Goal: Task Accomplishment & Management: Use online tool/utility

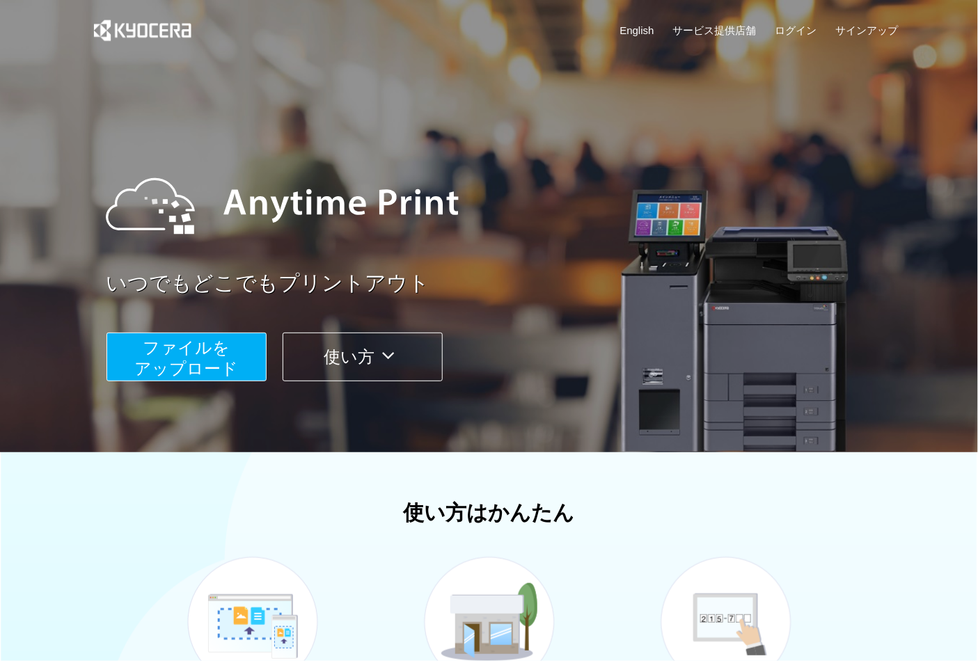
scroll to position [328, 0]
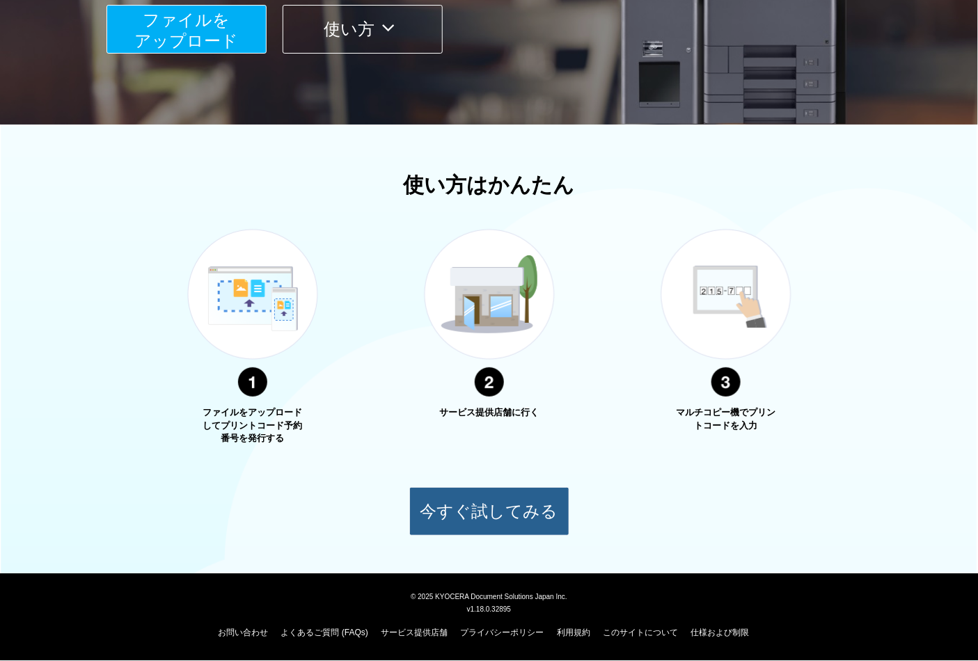
click at [429, 509] on button "今すぐ試してみる" at bounding box center [489, 511] width 160 height 49
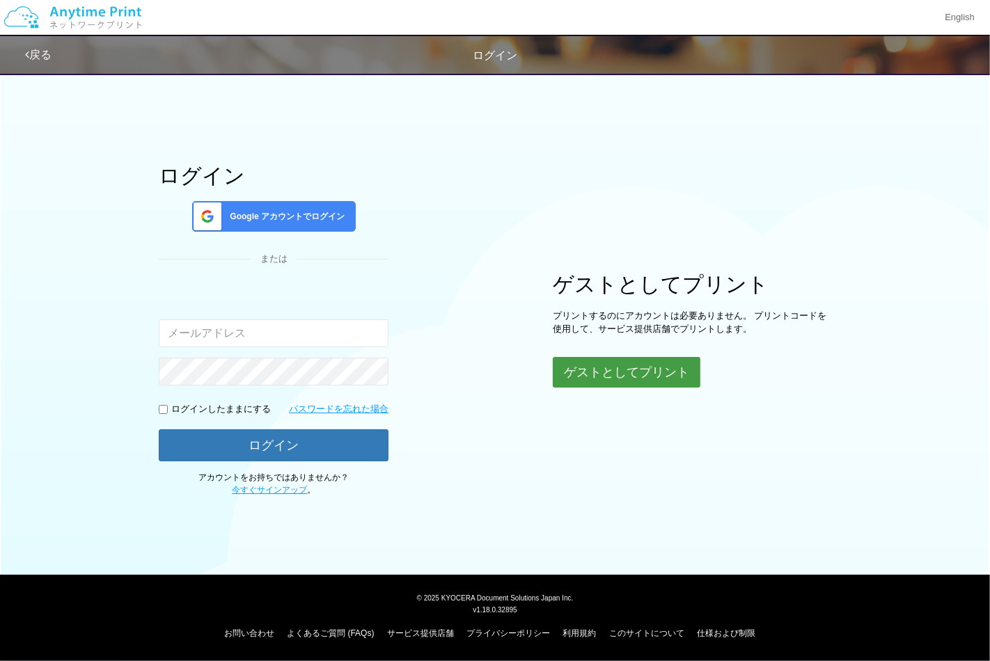
drag, startPoint x: 594, startPoint y: 370, endPoint x: 561, endPoint y: 370, distance: 32.7
click at [594, 370] on button "ゲストとしてプリント" at bounding box center [627, 372] width 148 height 31
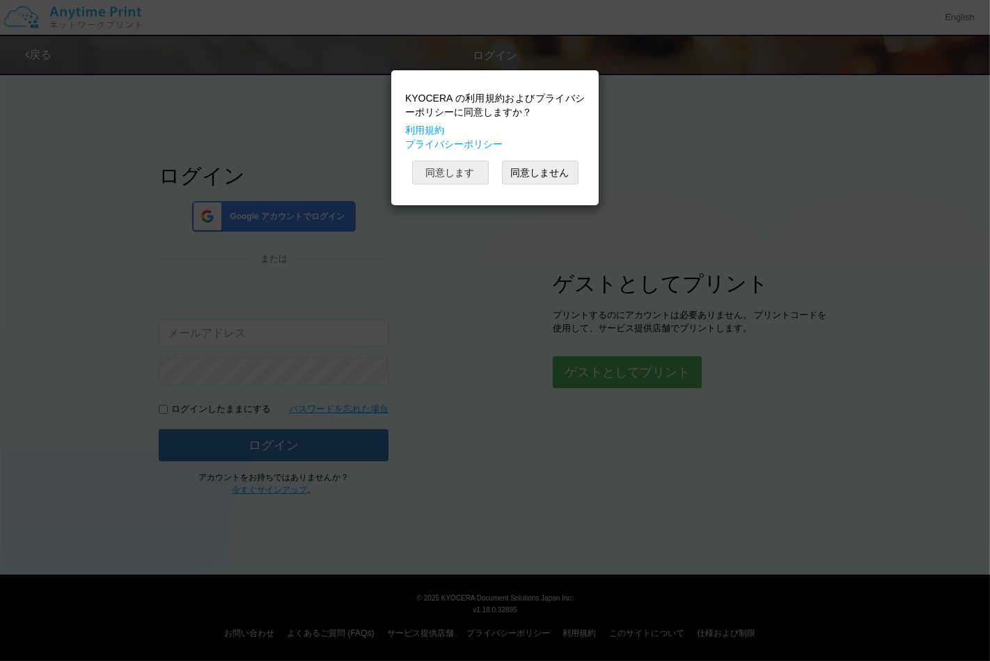
click at [434, 184] on button "同意します" at bounding box center [450, 173] width 77 height 24
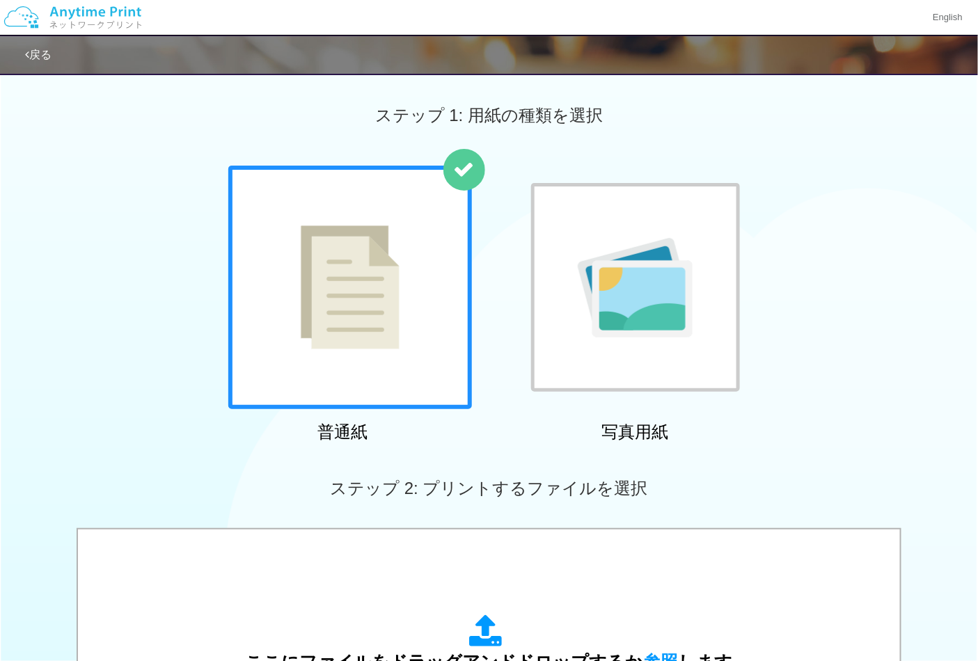
scroll to position [77, 0]
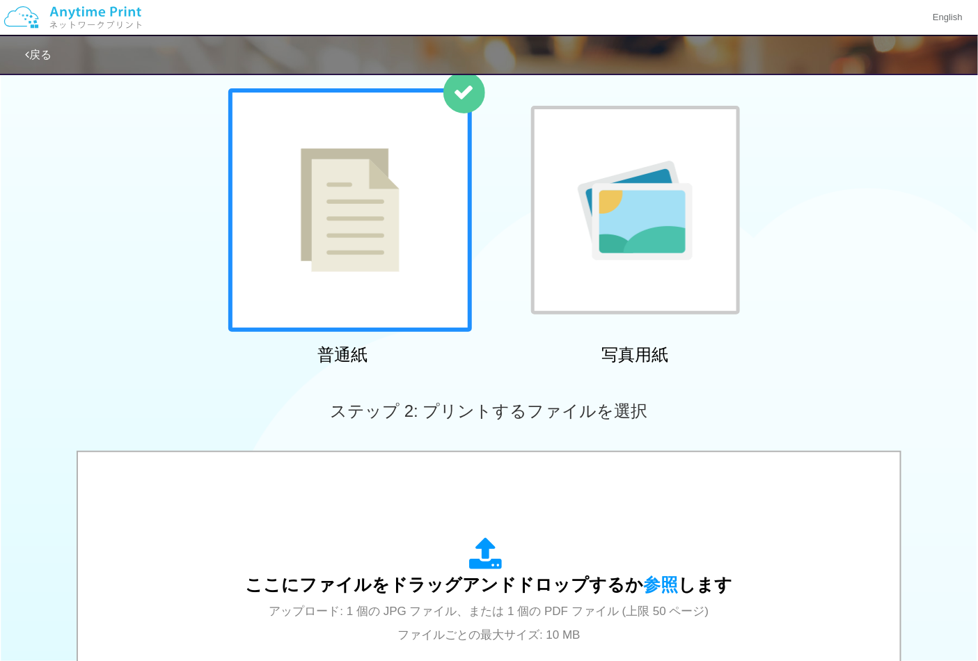
click at [288, 255] on div at bounding box center [350, 210] width 244 height 244
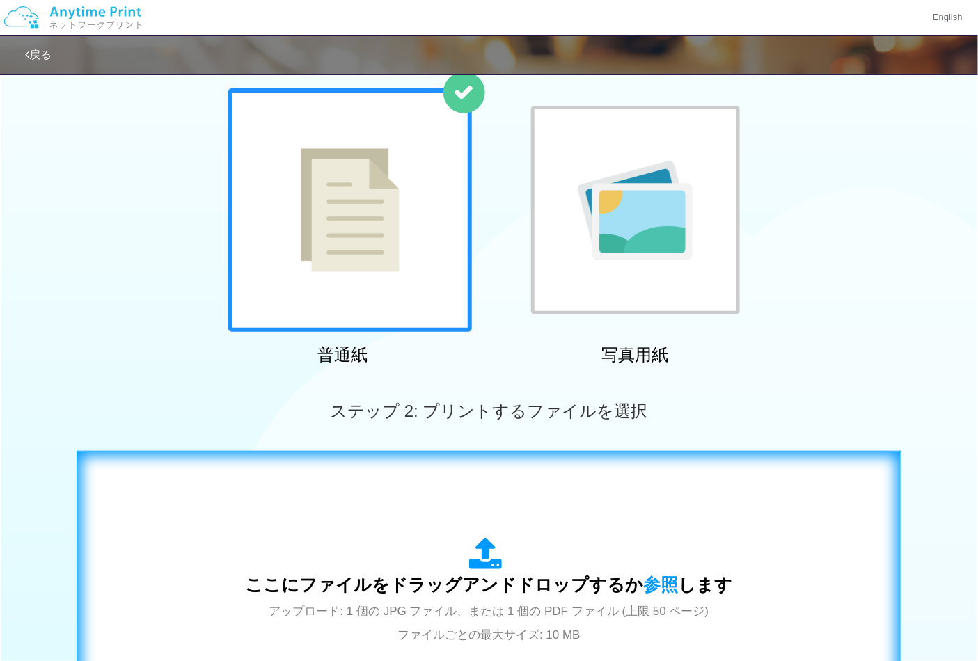
scroll to position [309, 0]
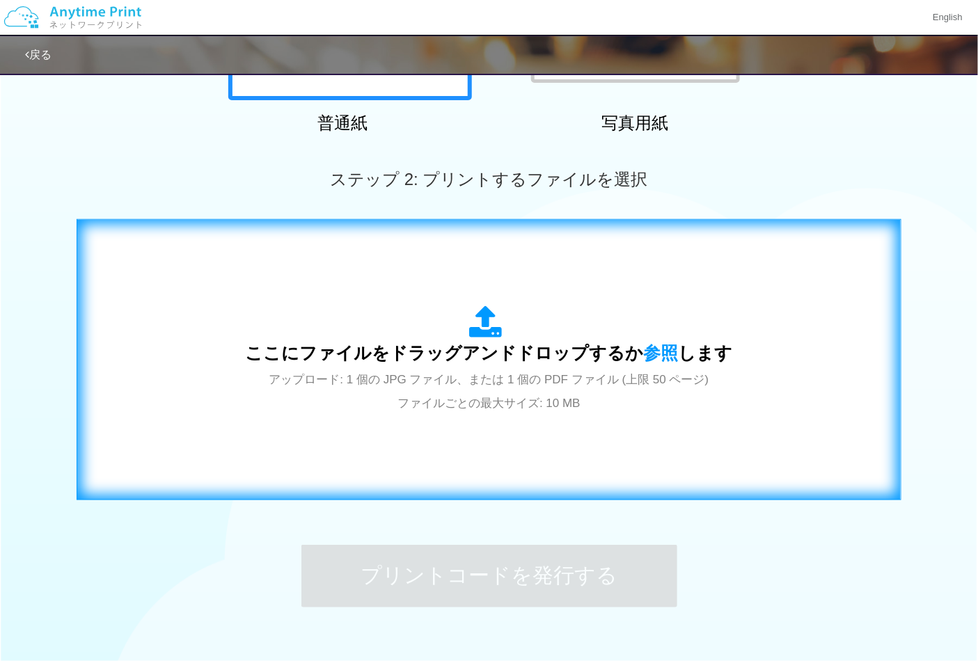
click at [470, 360] on span "ここにファイルをドラッグアンドドロップするか 参照 します" at bounding box center [489, 352] width 487 height 19
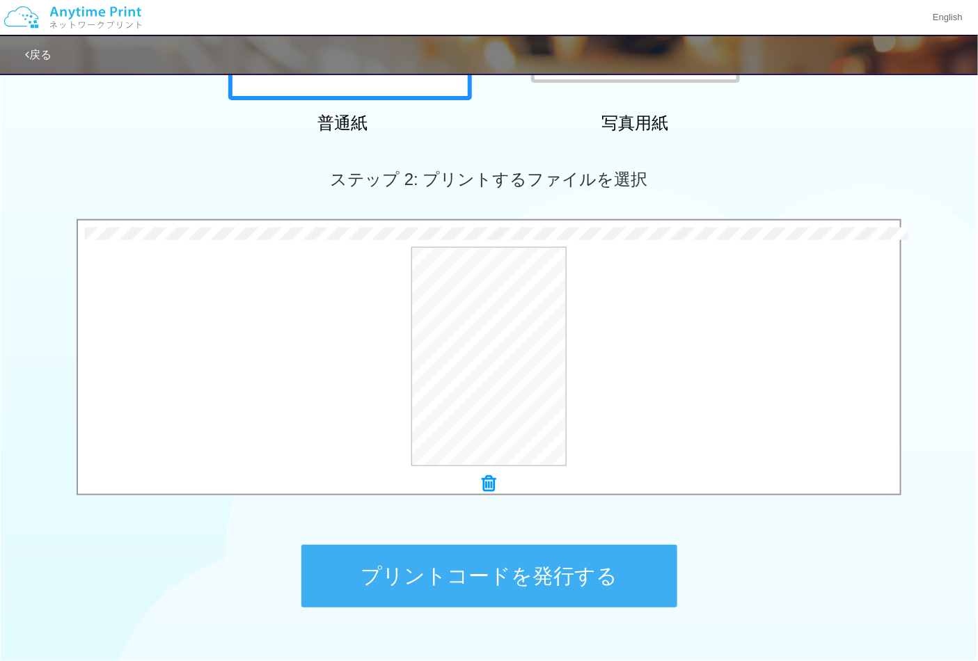
click at [524, 558] on button "プリントコードを発行する" at bounding box center [489, 576] width 376 height 63
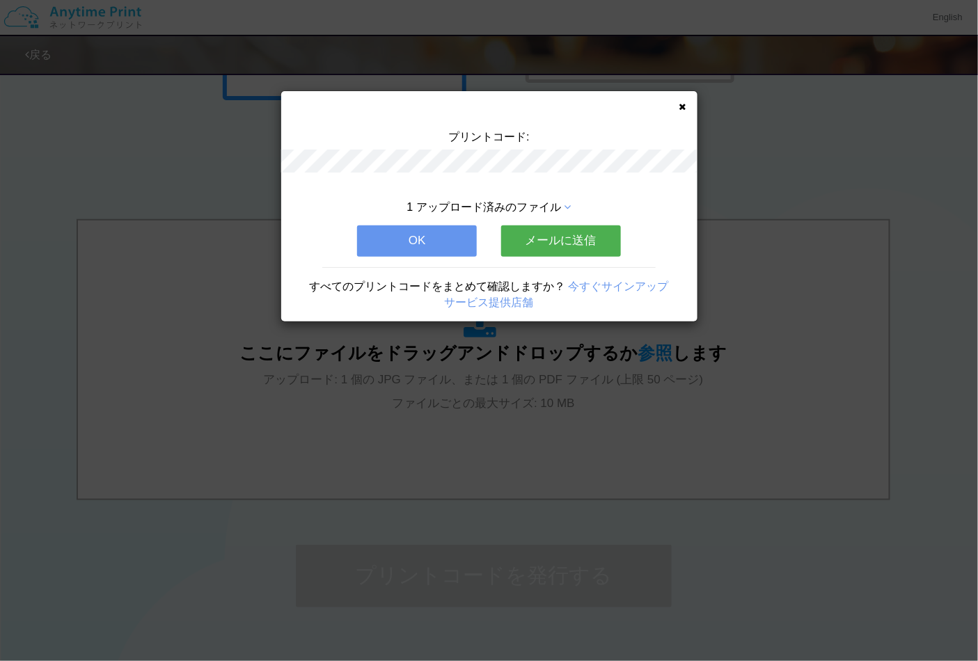
scroll to position [0, 0]
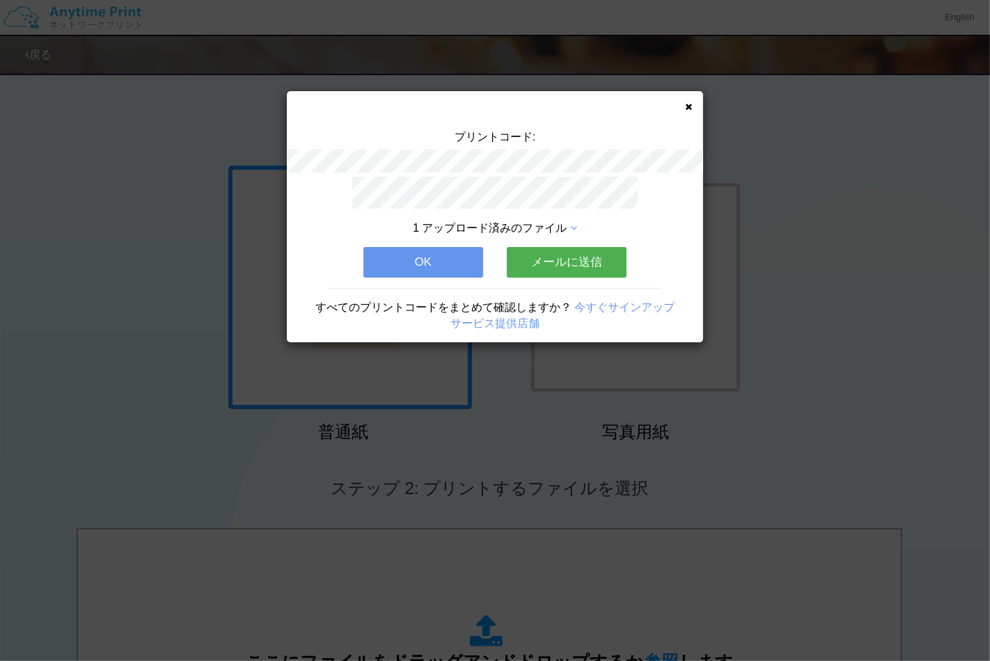
click at [692, 106] on div "プリントコード: 1 アップロード済みのファイル OK メールに送信 すべてのプリントコードをまとめて確認しますか？ 今すぐサインアップ サービス提供店舗" at bounding box center [495, 216] width 416 height 251
click at [689, 109] on icon at bounding box center [688, 106] width 7 height 9
